Goal: Communication & Community: Answer question/provide support

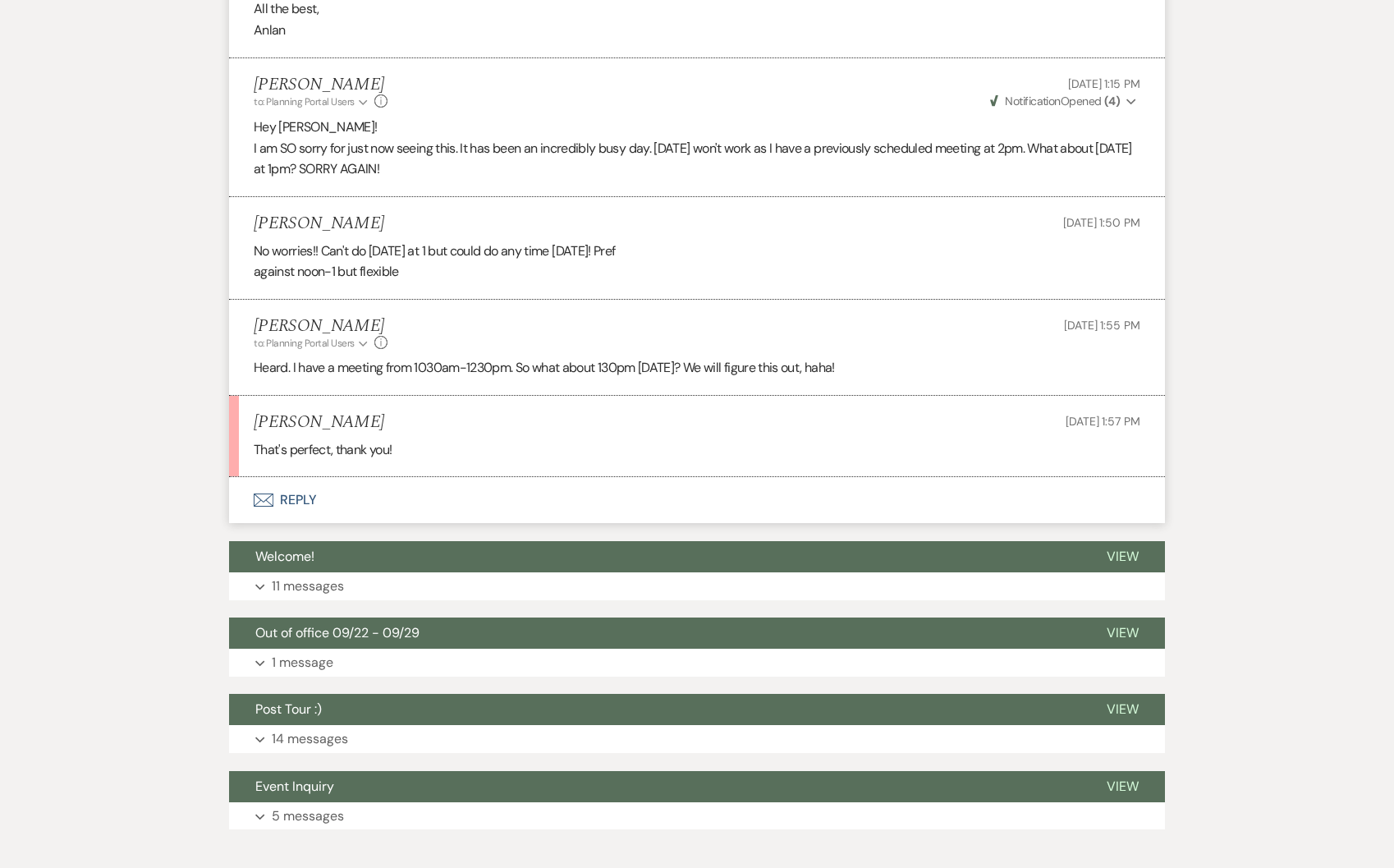
click at [309, 492] on button "Envelope Reply" at bounding box center [697, 499] width 936 height 46
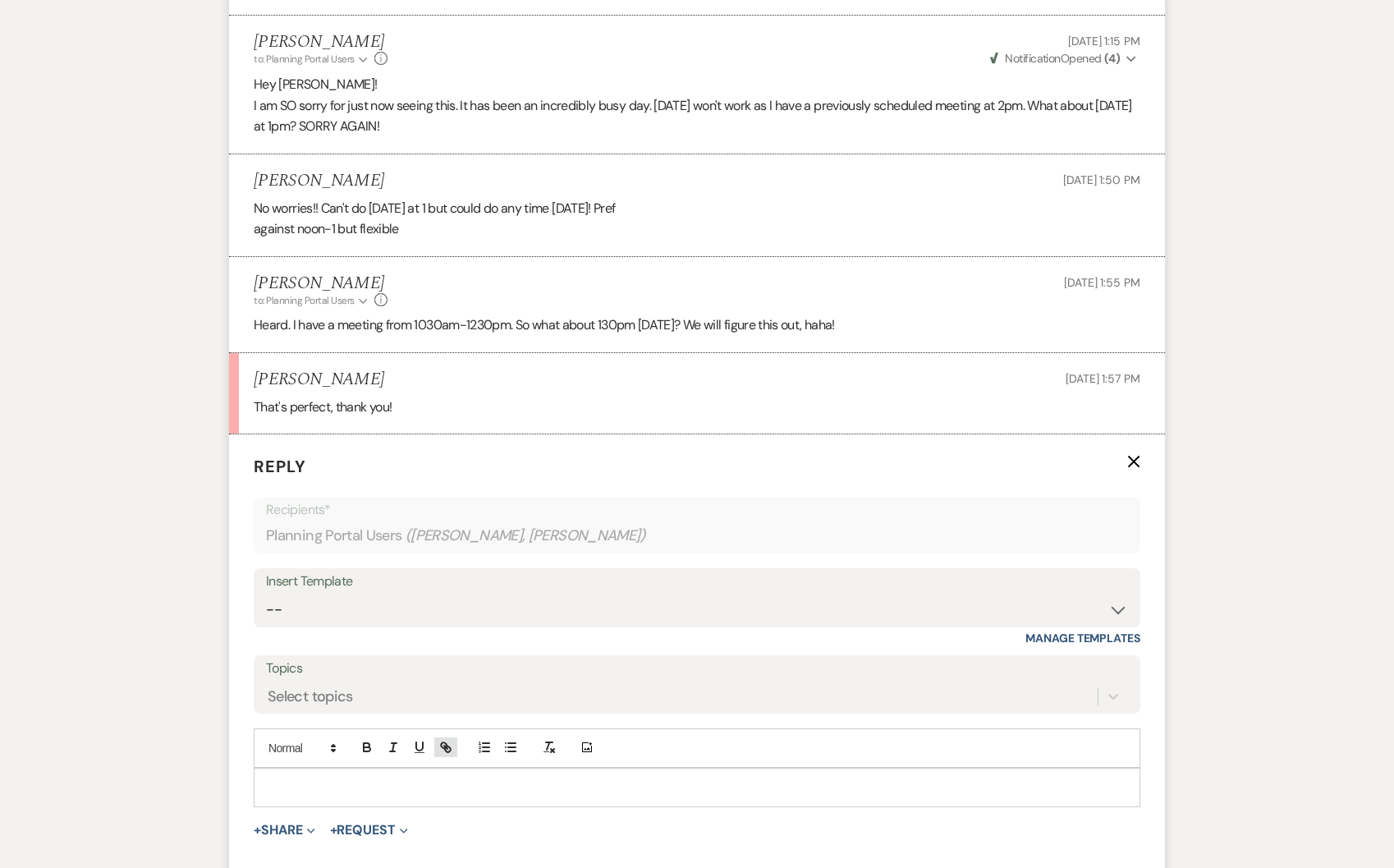
scroll to position [1700, 0]
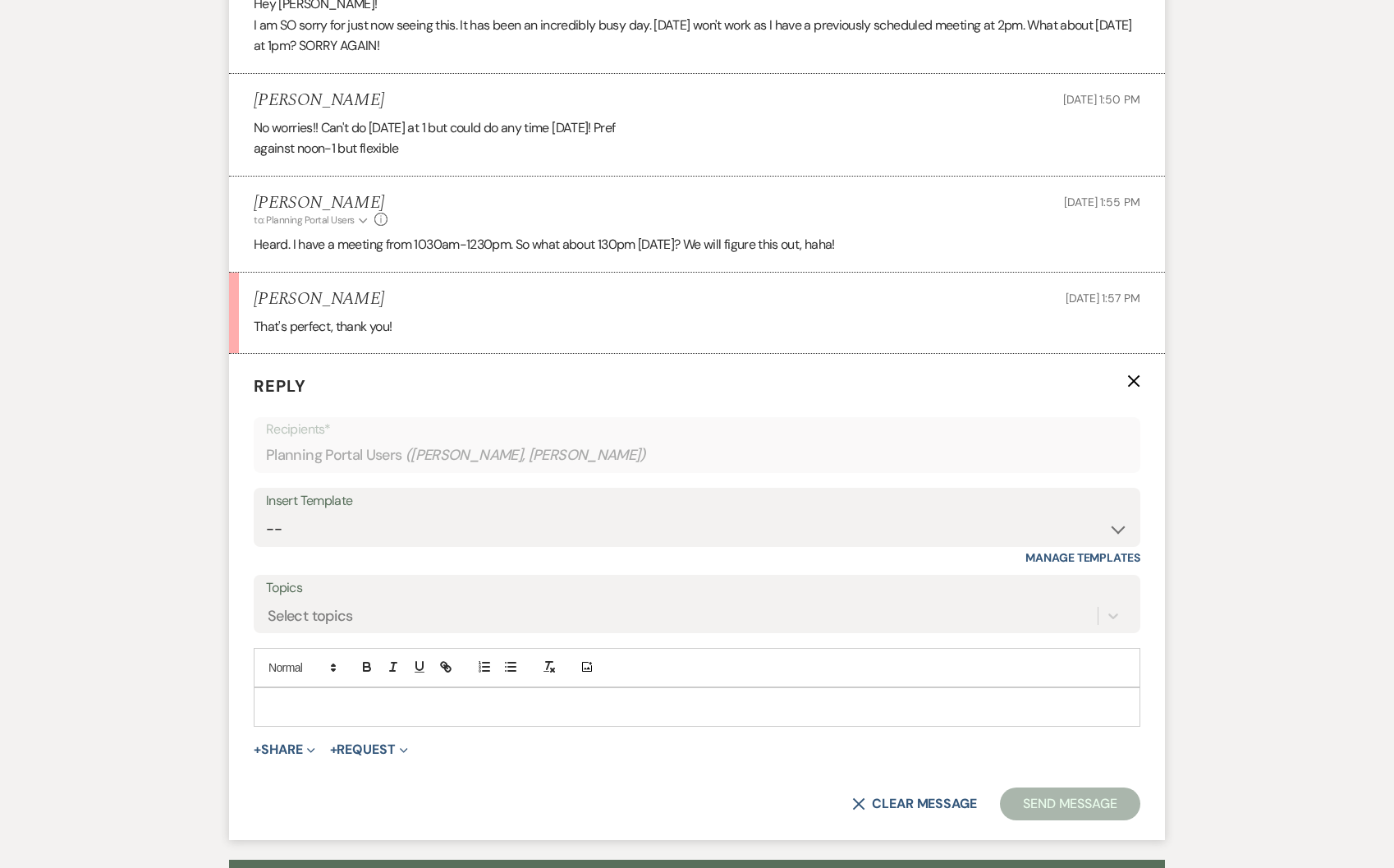
click at [345, 698] on p at bounding box center [697, 706] width 860 height 19
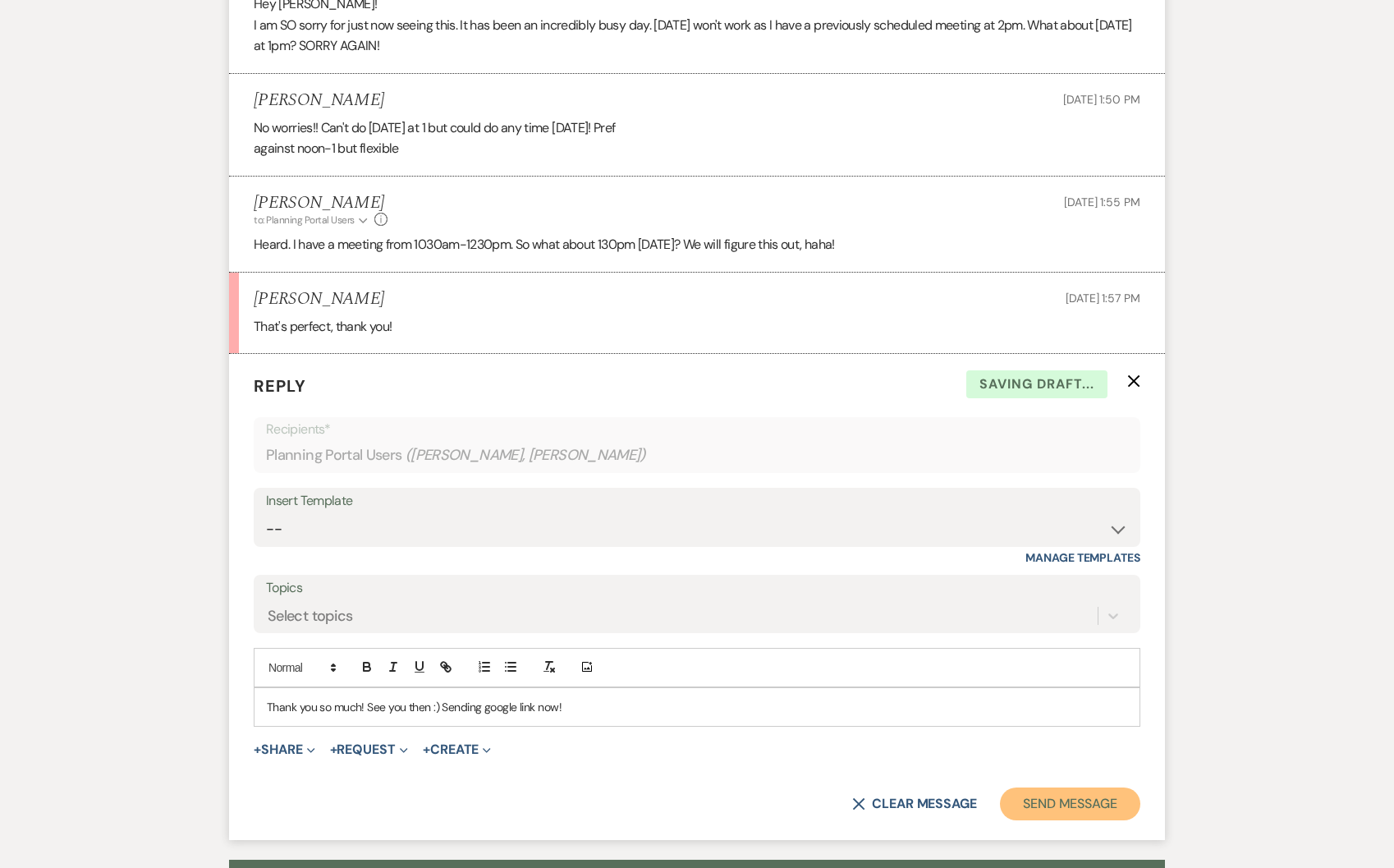
click at [1066, 801] on button "Send Message" at bounding box center [1070, 804] width 140 height 33
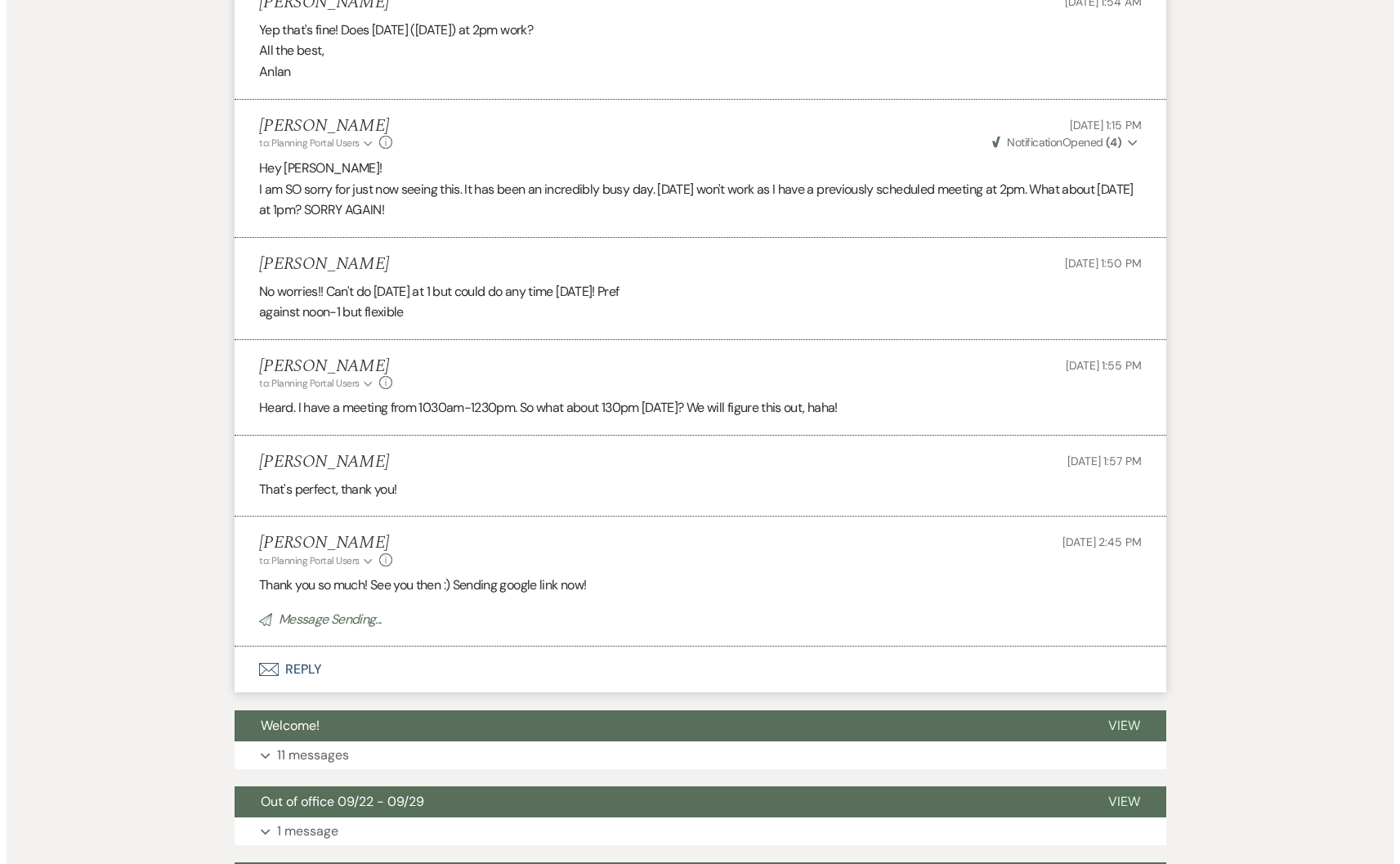
scroll to position [0, 0]
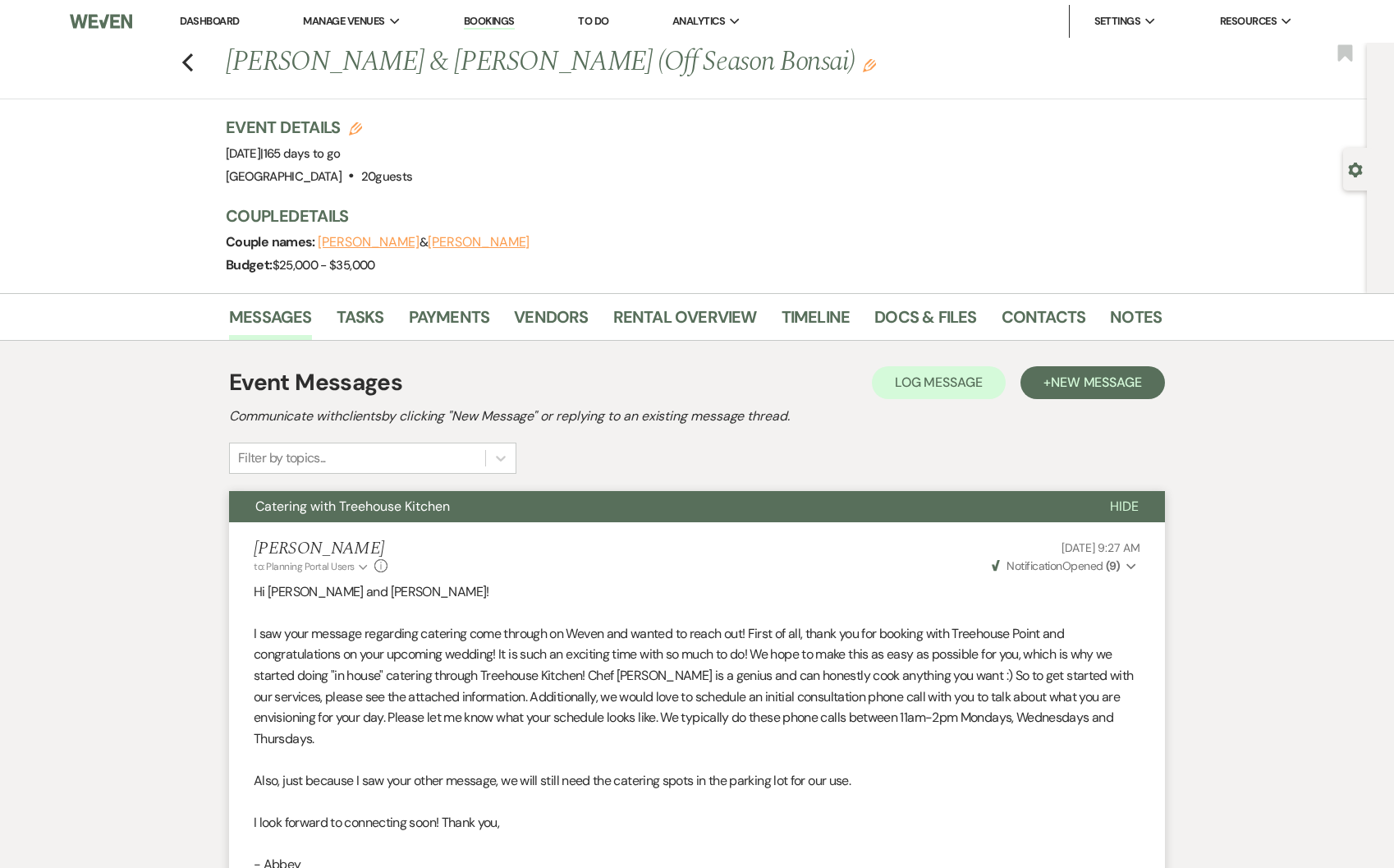
click at [444, 238] on button "[PERSON_NAME]" at bounding box center [479, 242] width 101 height 13
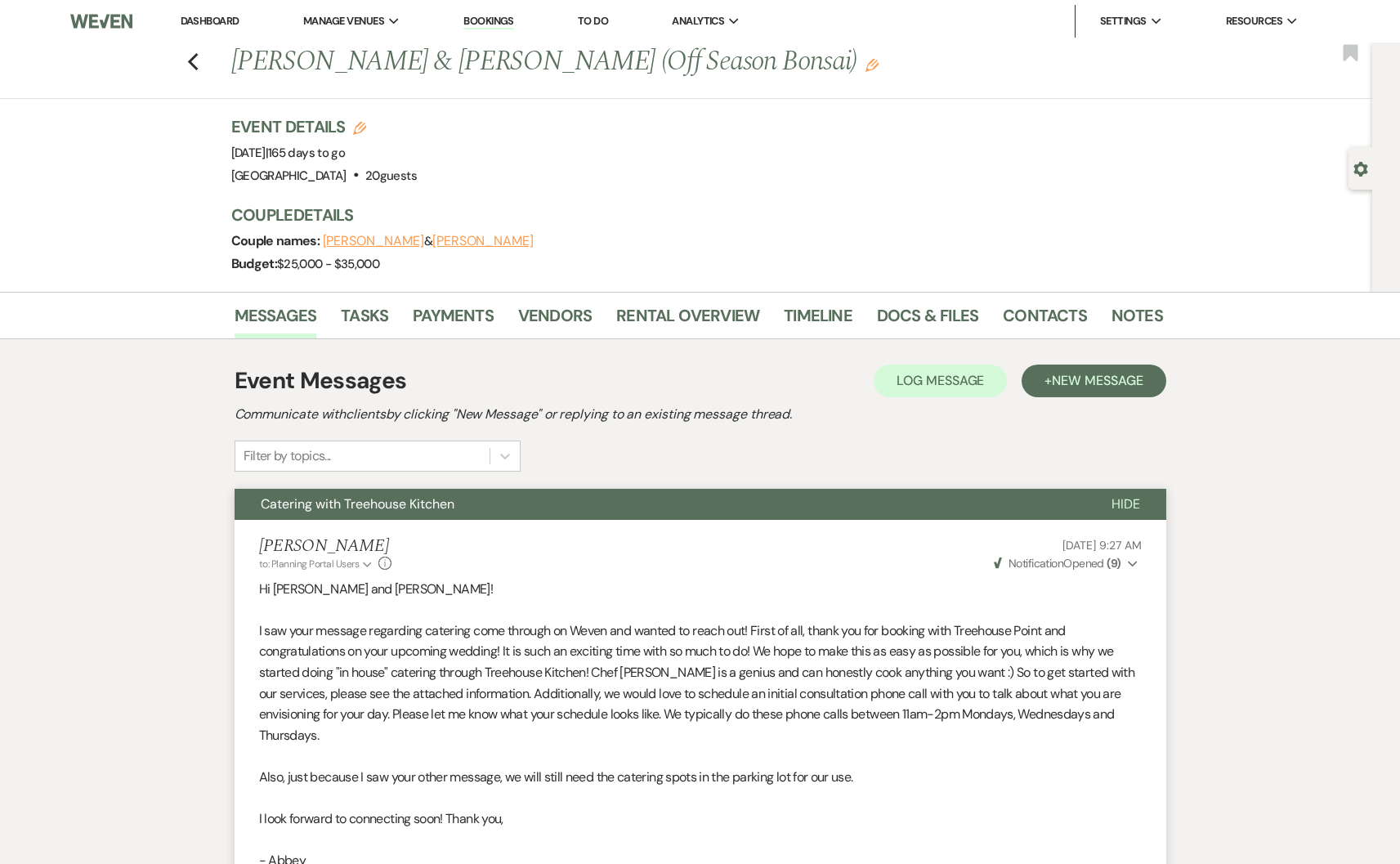
select select "phone"
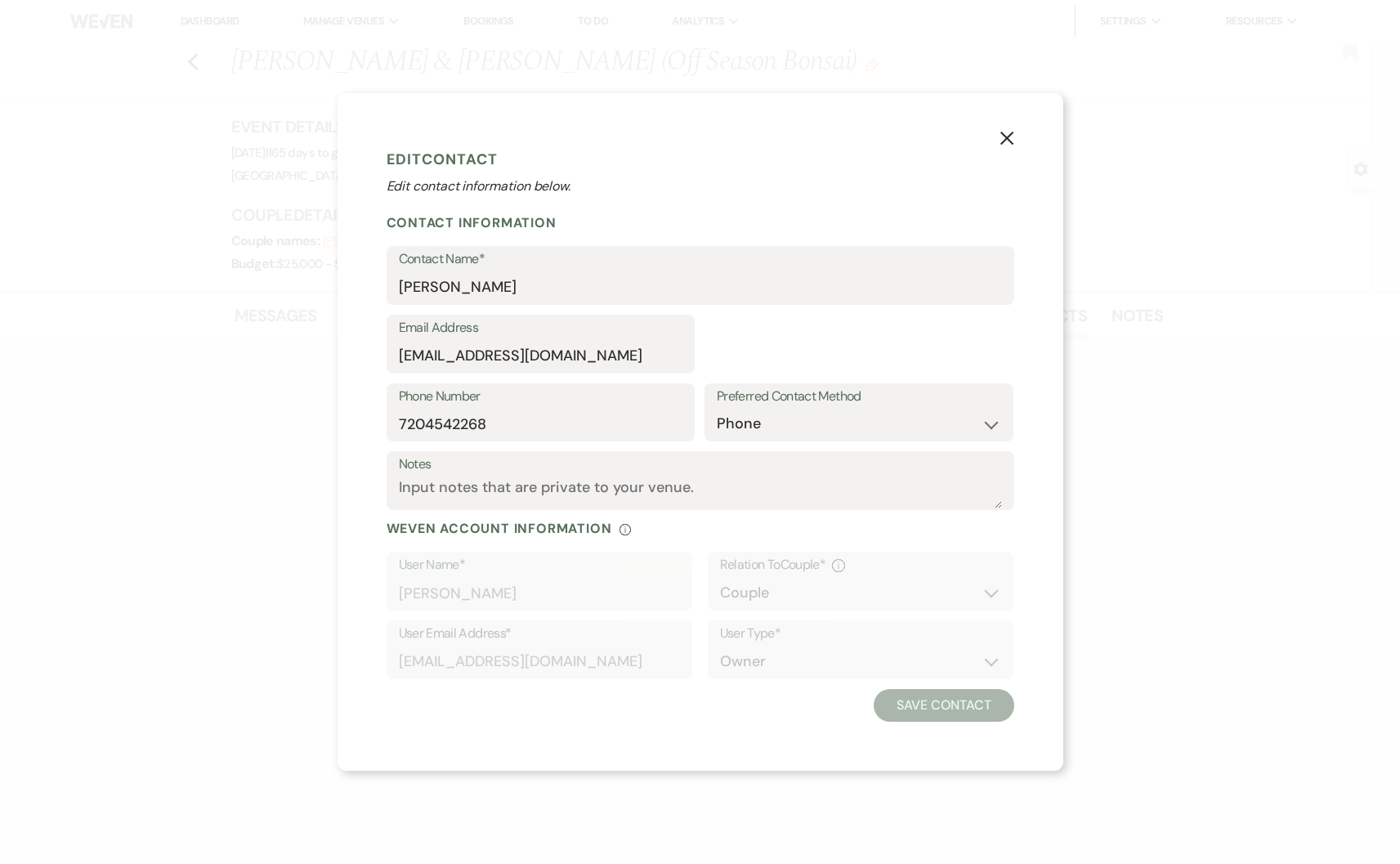
select select "1"
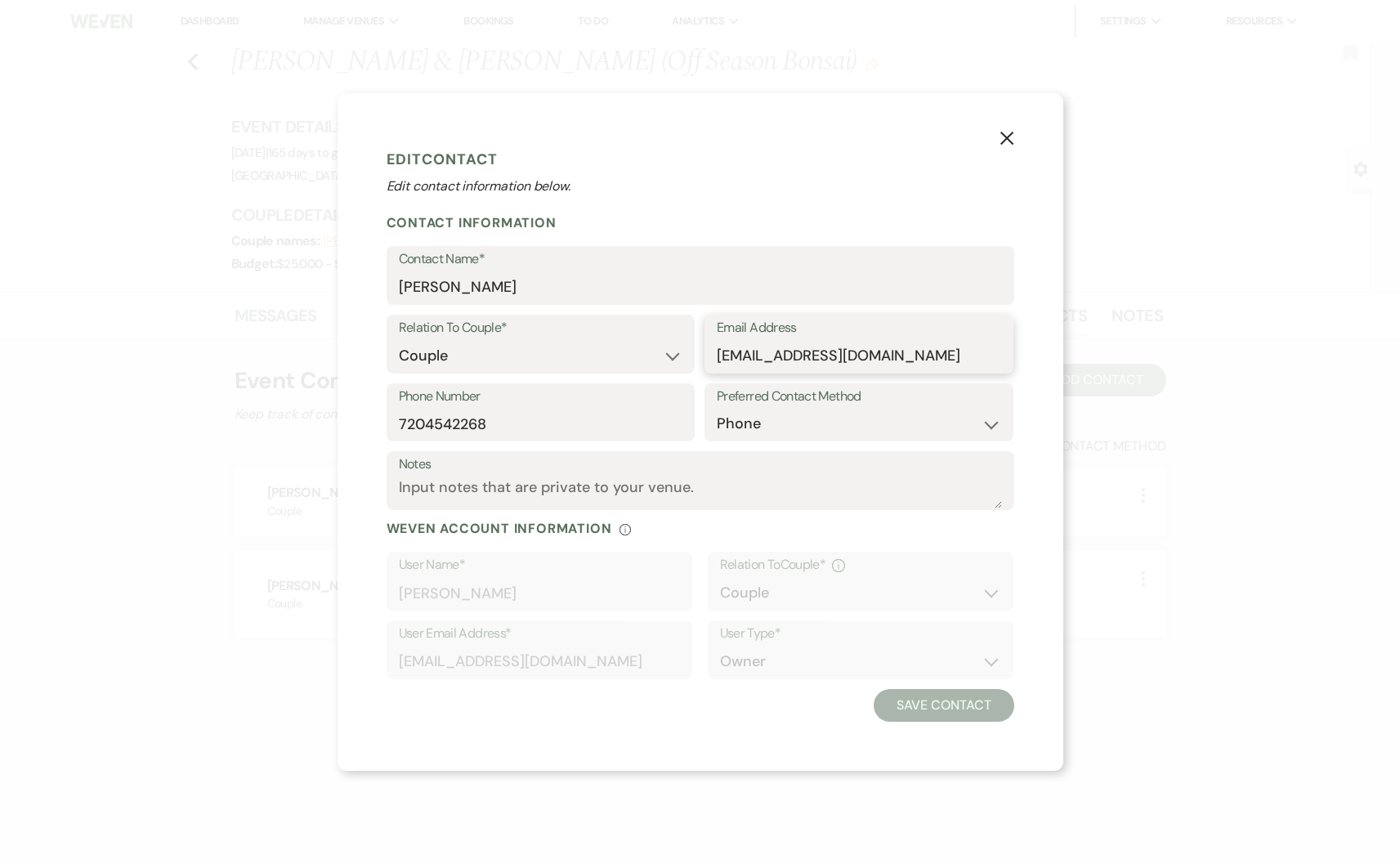
drag, startPoint x: 931, startPoint y: 360, endPoint x: 700, endPoint y: 354, distance: 231.1
click at [700, 354] on div "Relation To Couple* Couple Planner Parent of Couple Family Member Friend Other …" at bounding box center [700, 349] width 627 height 69
click at [1001, 140] on icon "X" at bounding box center [1006, 138] width 15 height 15
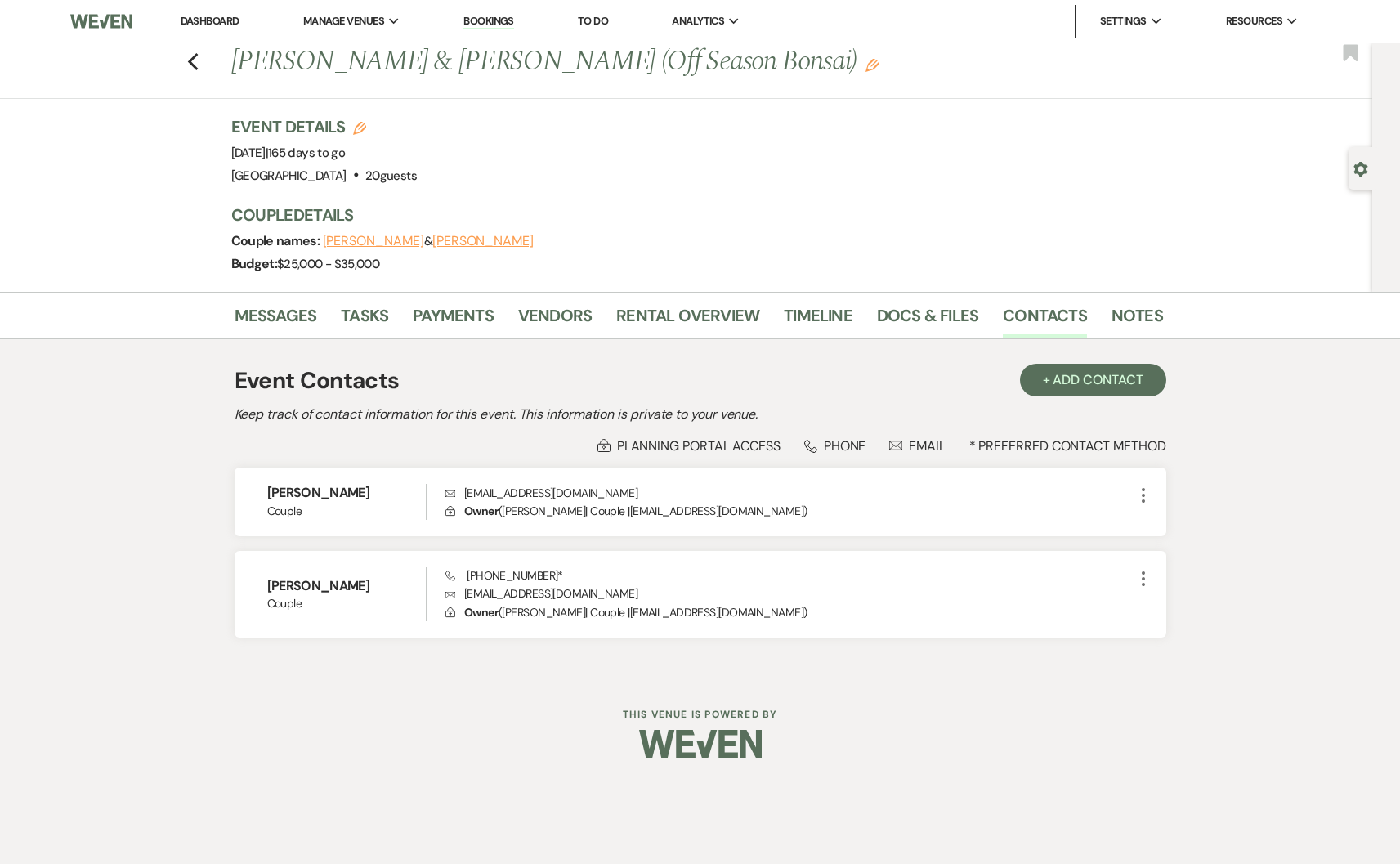
click at [369, 246] on button "[PERSON_NAME]" at bounding box center [373, 241] width 101 height 13
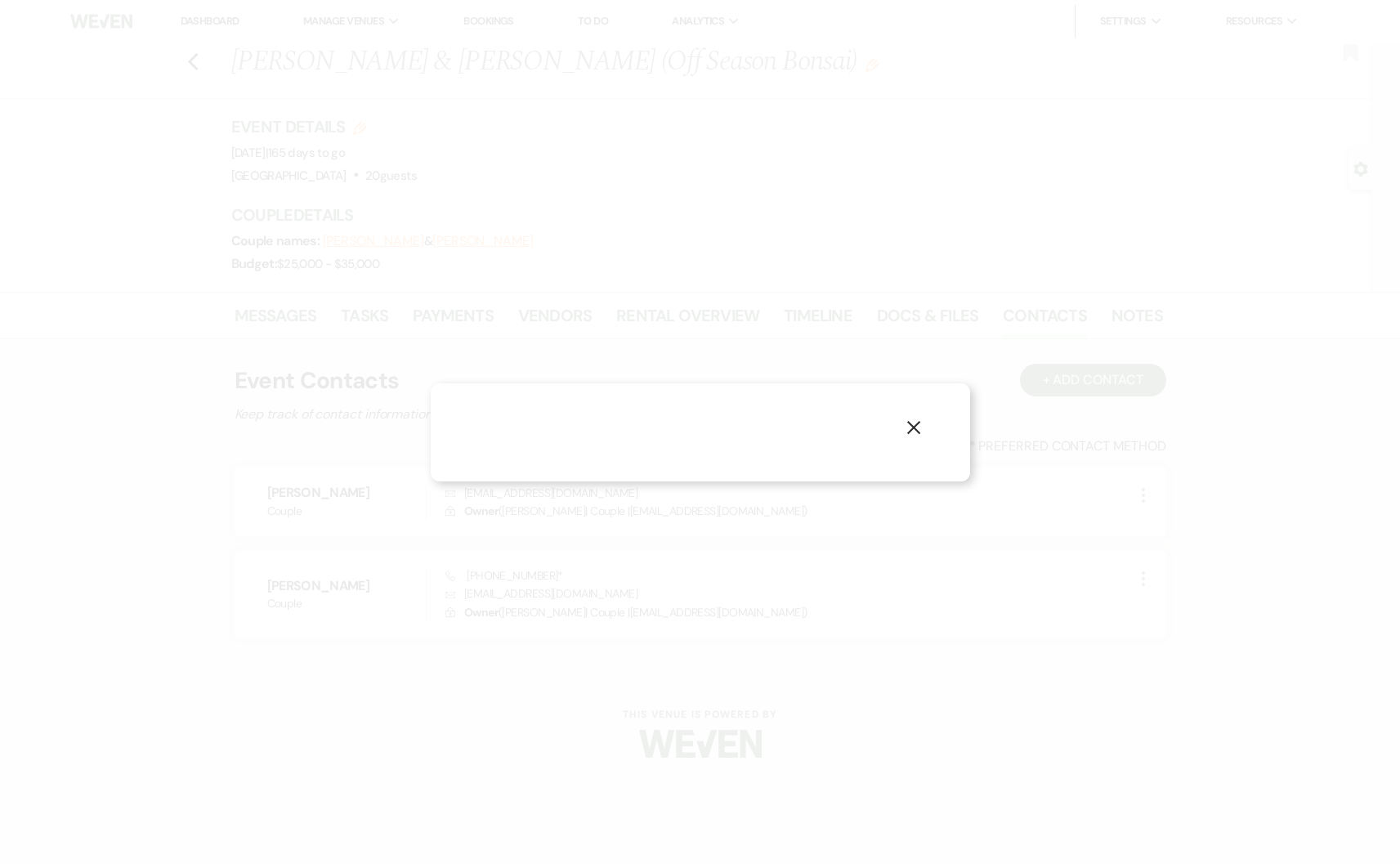
select select "1"
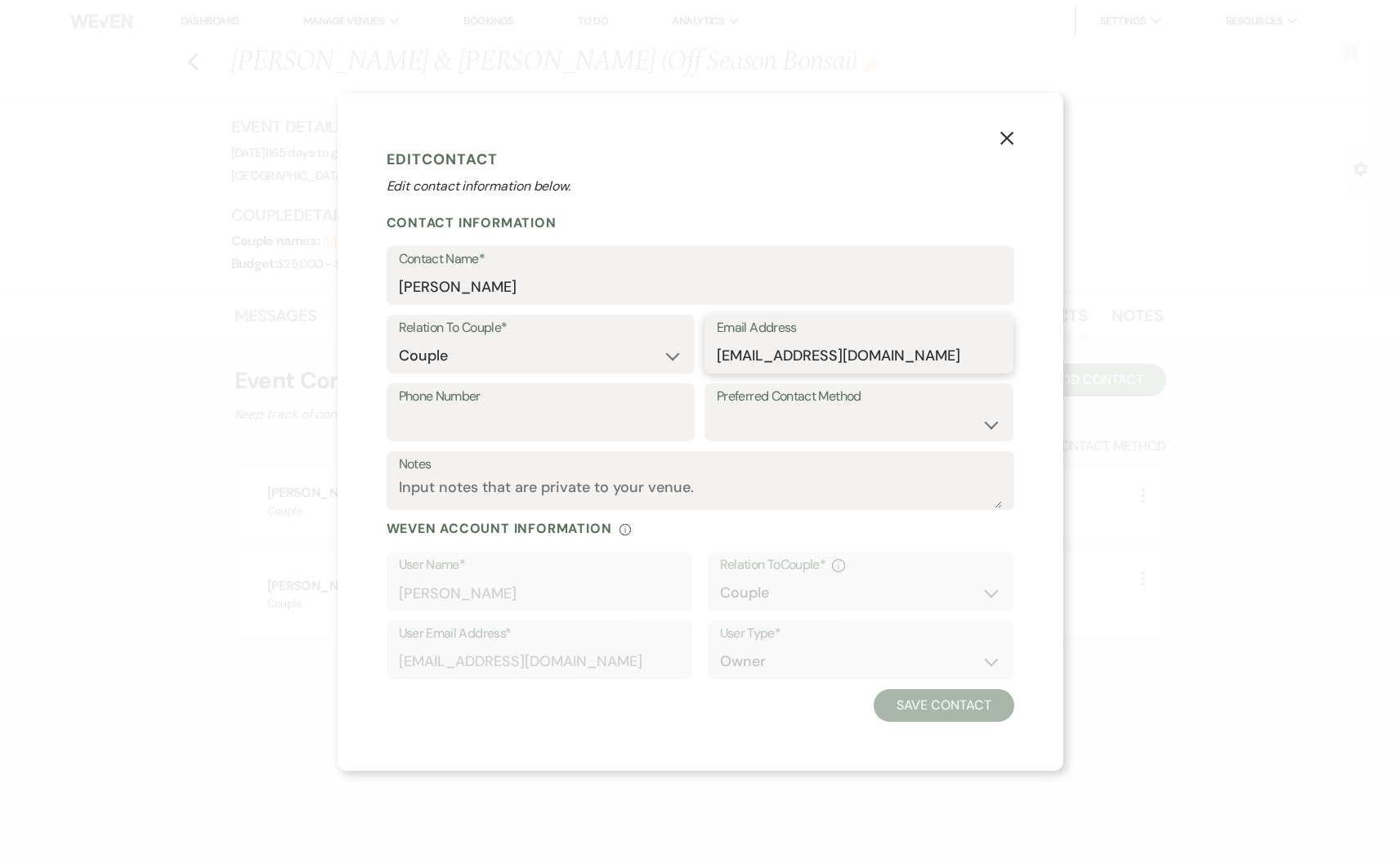
drag, startPoint x: 869, startPoint y: 355, endPoint x: 737, endPoint y: 358, distance: 132.0
click at [705, 362] on div "Email Address [EMAIL_ADDRESS][DOMAIN_NAME]" at bounding box center [859, 344] width 309 height 59
